Goal: Information Seeking & Learning: Learn about a topic

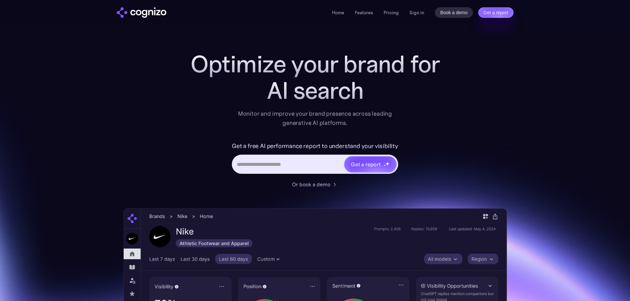
click at [314, 12] on ul "Home Features Pricing Book a demo Get a report" at bounding box center [365, 13] width 67 height 8
click at [314, 13] on link "Pricing" at bounding box center [390, 13] width 15 height 6
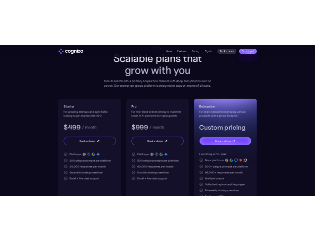
scroll to position [110, 0]
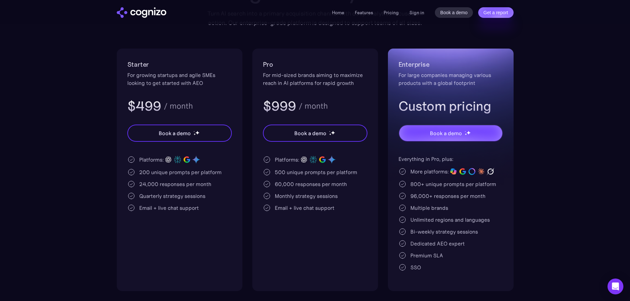
click at [182, 105] on div "/ month" at bounding box center [178, 106] width 29 height 8
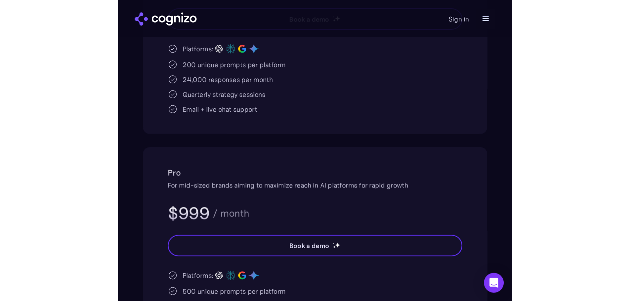
scroll to position [0, 0]
